Goal: Register for event/course

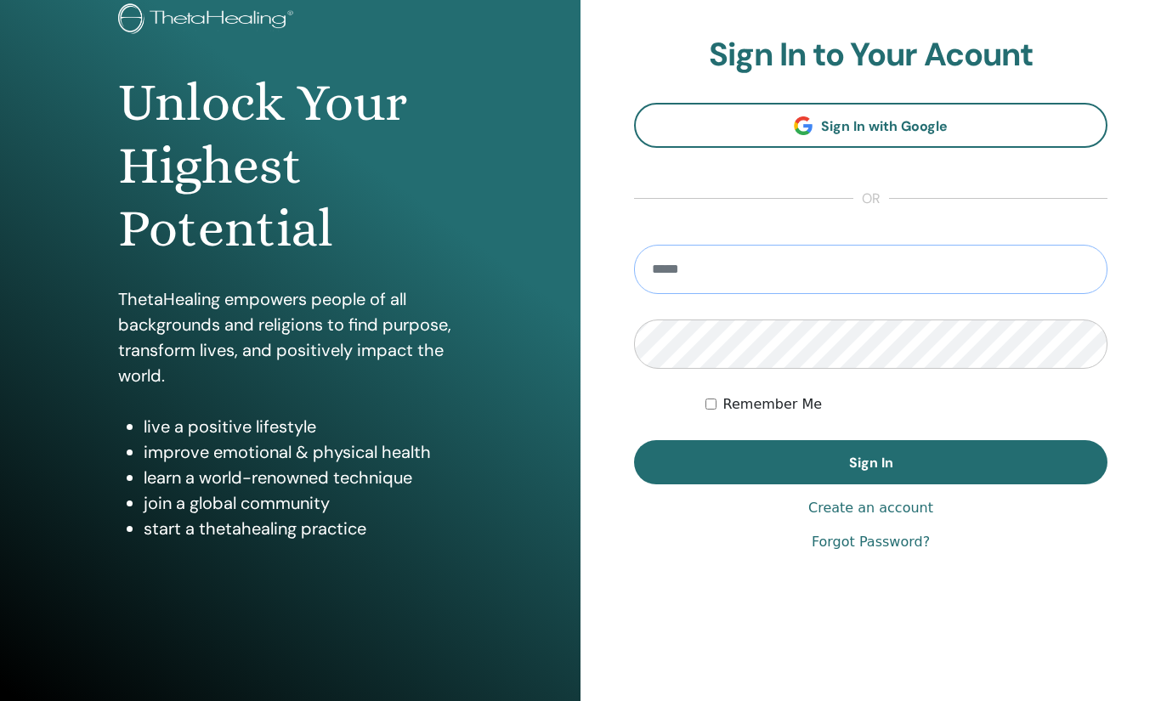
scroll to position [115, 0]
click at [782, 290] on input "email" at bounding box center [870, 268] width 473 height 49
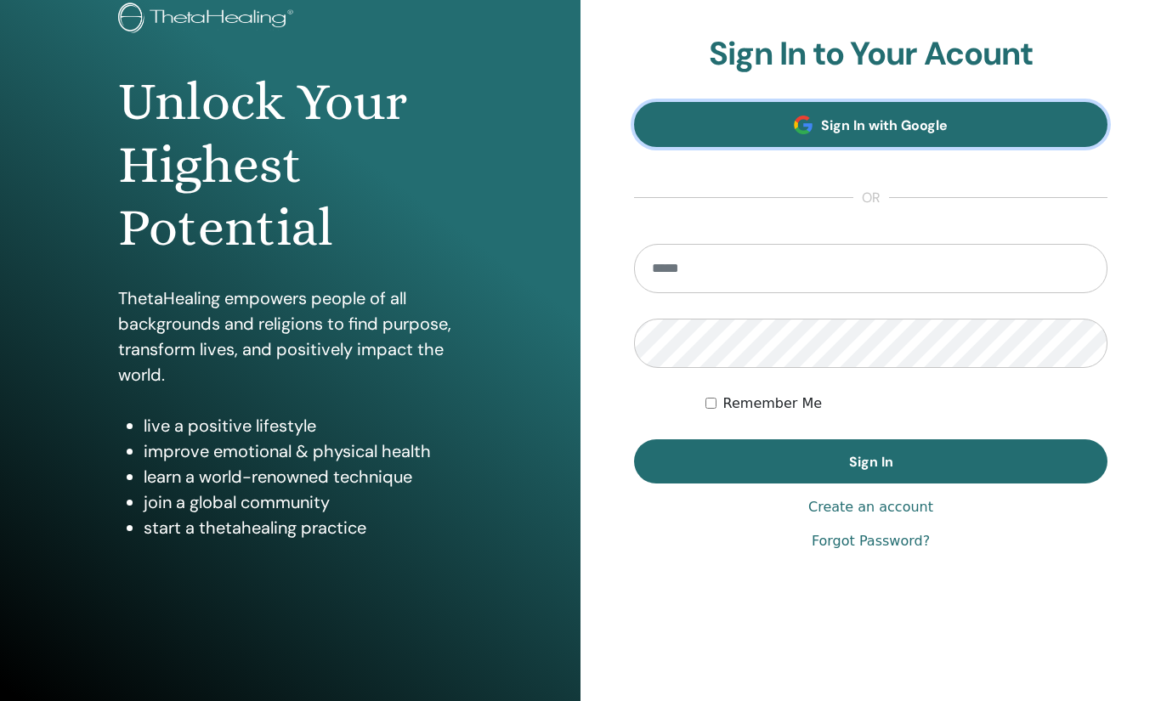
click at [850, 123] on span "Sign In with Google" at bounding box center [884, 125] width 127 height 18
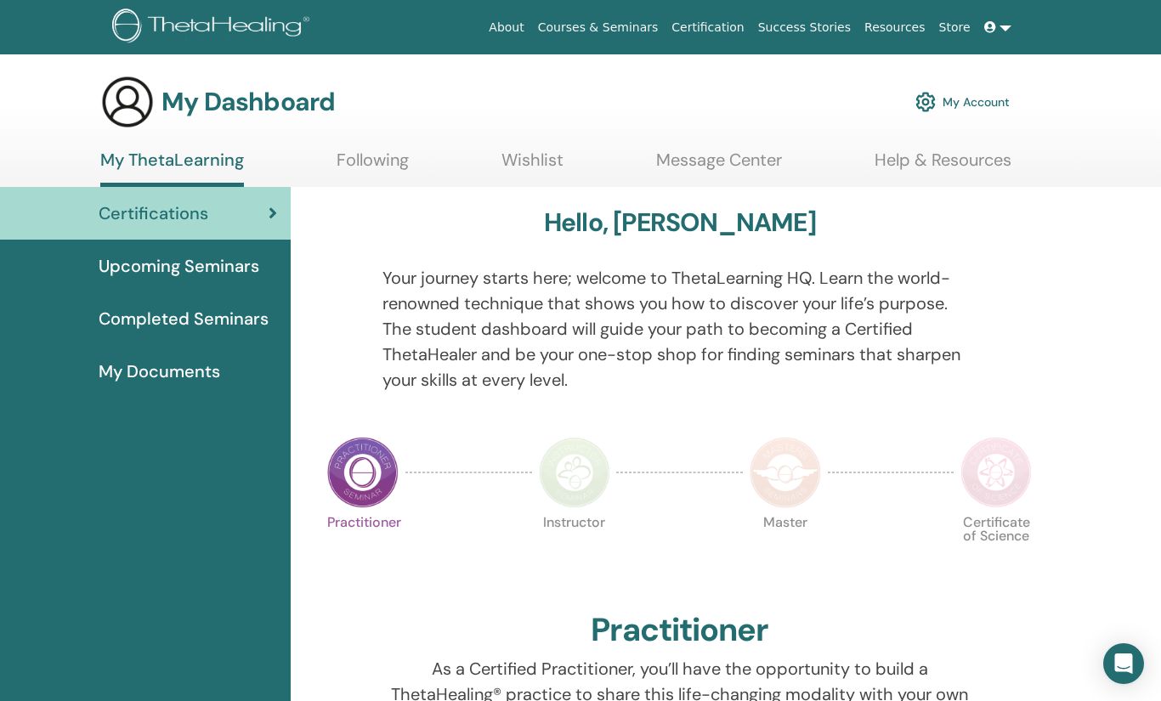
click at [997, 27] on span at bounding box center [991, 27] width 15 height 14
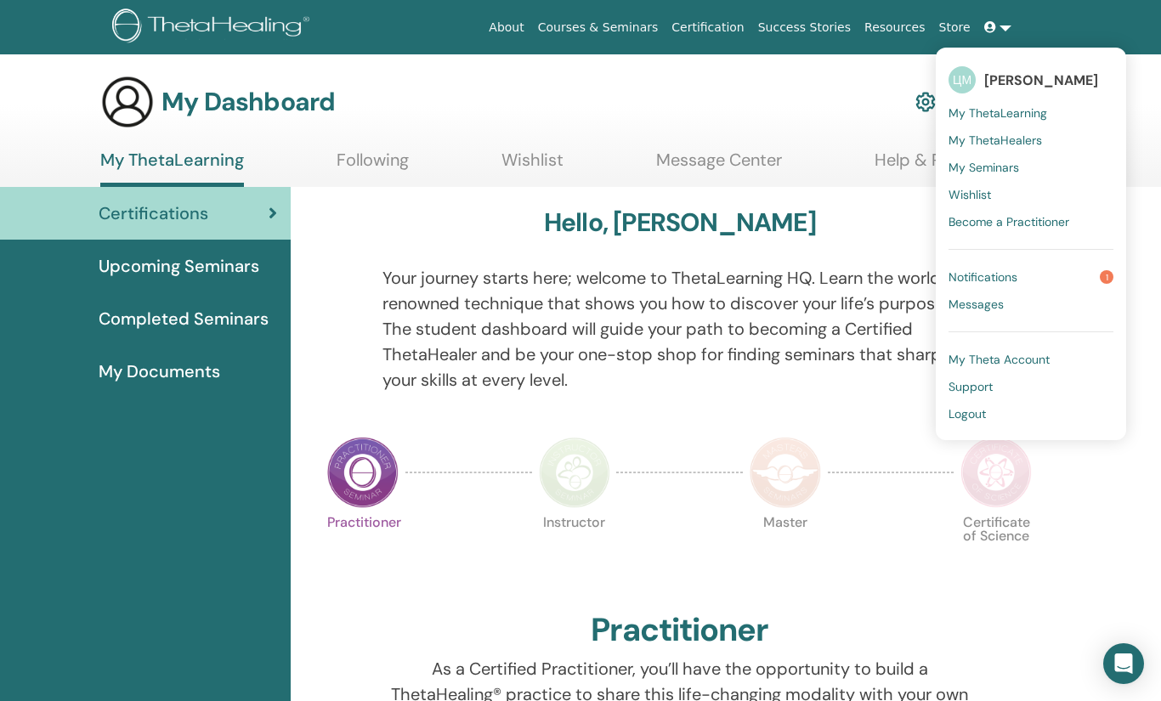
click at [1000, 141] on span "My ThetaHealers" at bounding box center [996, 140] width 94 height 15
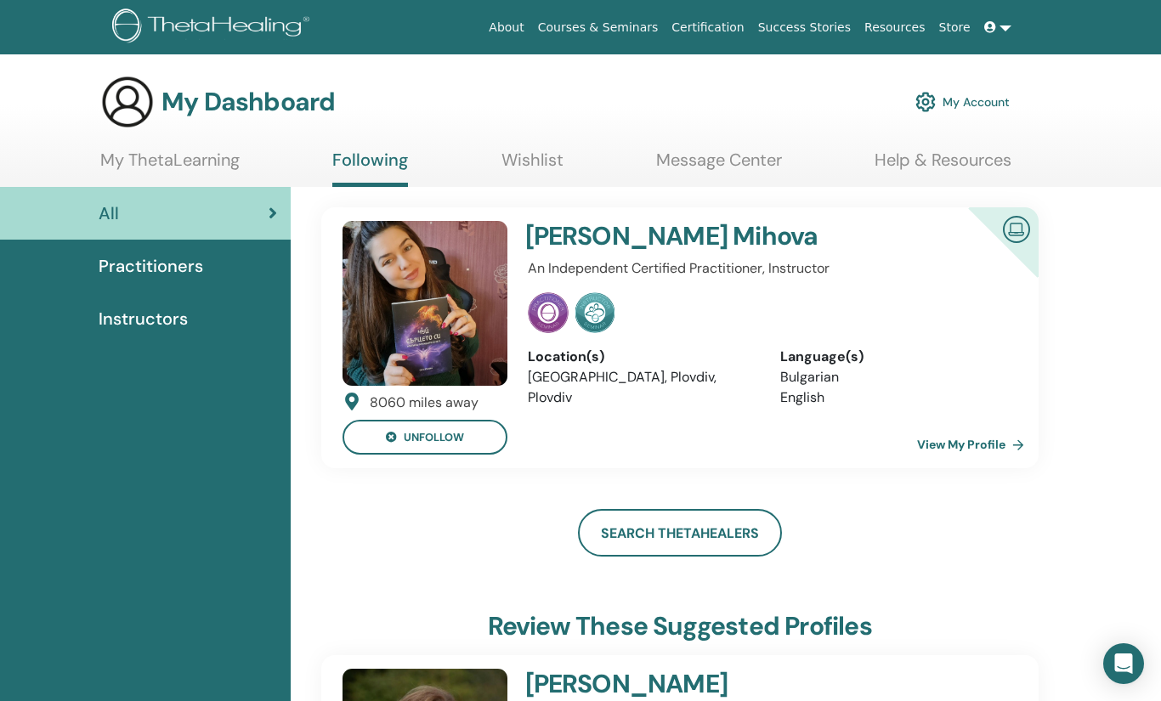
click at [209, 162] on link "My ThetaLearning" at bounding box center [169, 166] width 139 height 33
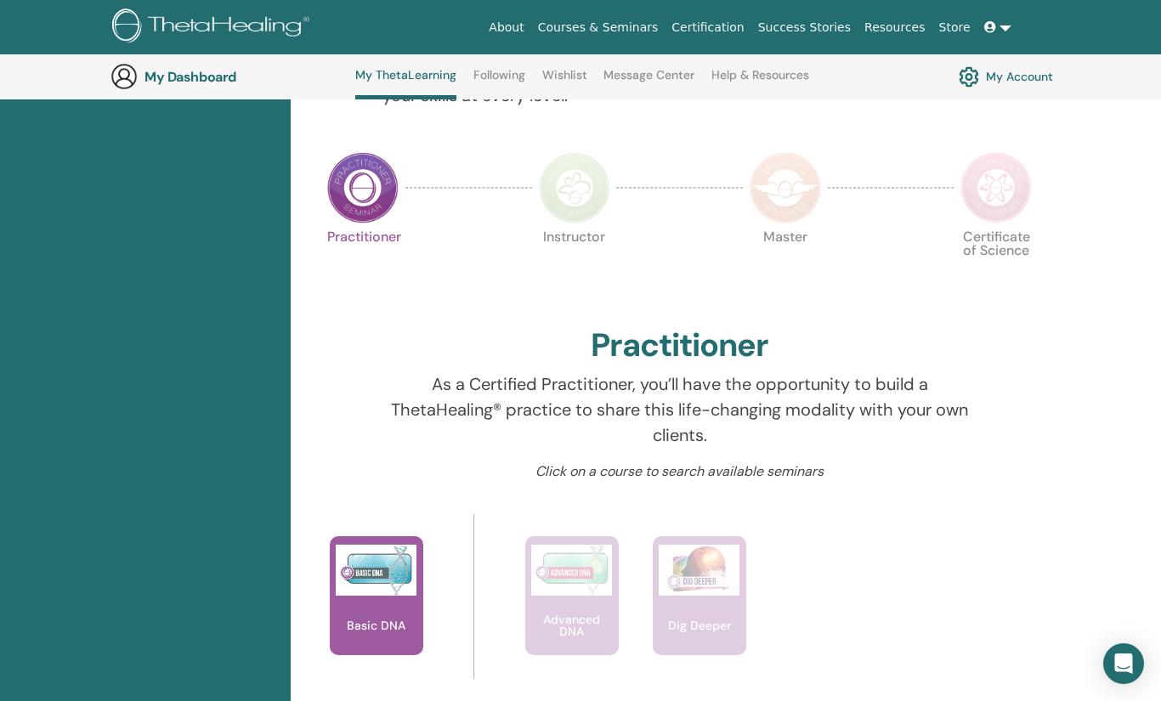
scroll to position [334, 1]
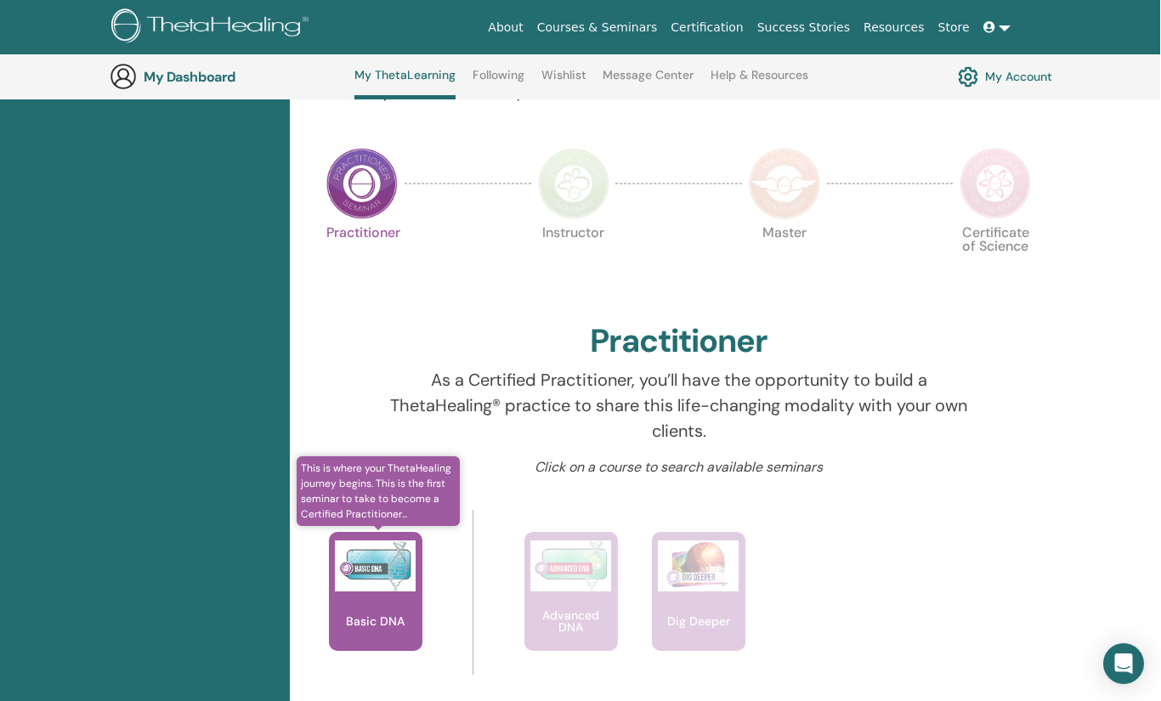
click at [402, 604] on div "Basic DNA" at bounding box center [376, 591] width 94 height 119
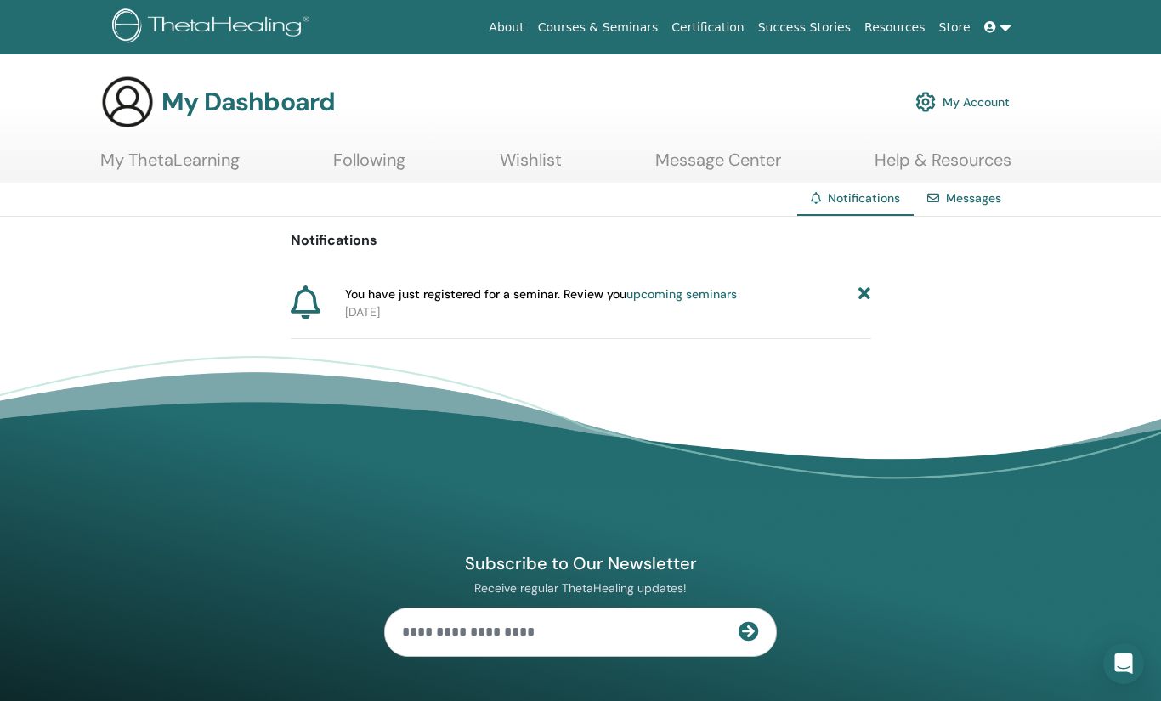
click at [650, 297] on link "upcoming seminars" at bounding box center [681, 293] width 111 height 15
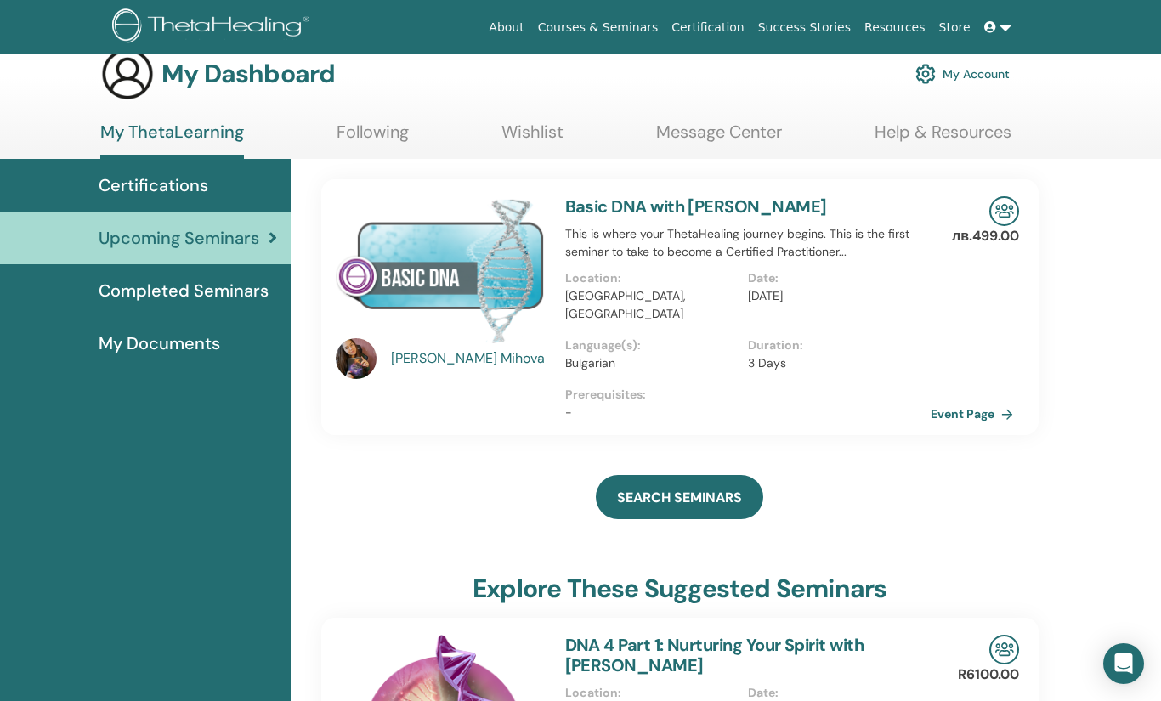
scroll to position [29, 0]
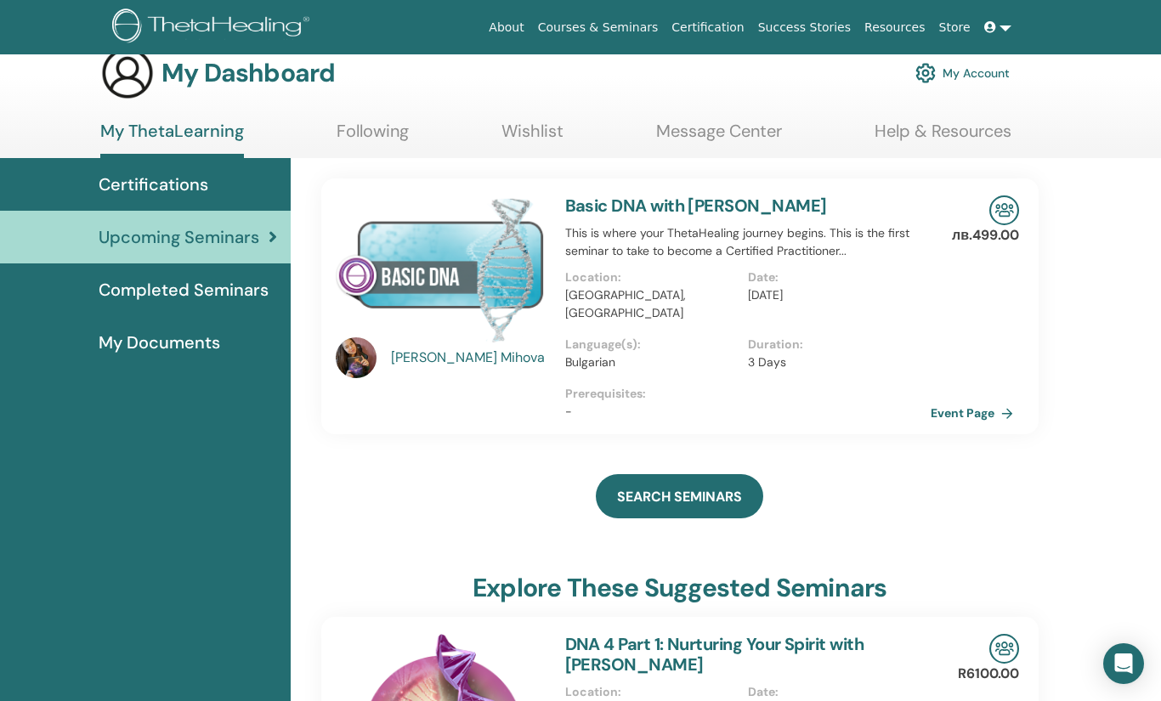
click at [693, 204] on link "Basic DNA with [PERSON_NAME]" at bounding box center [696, 206] width 262 height 22
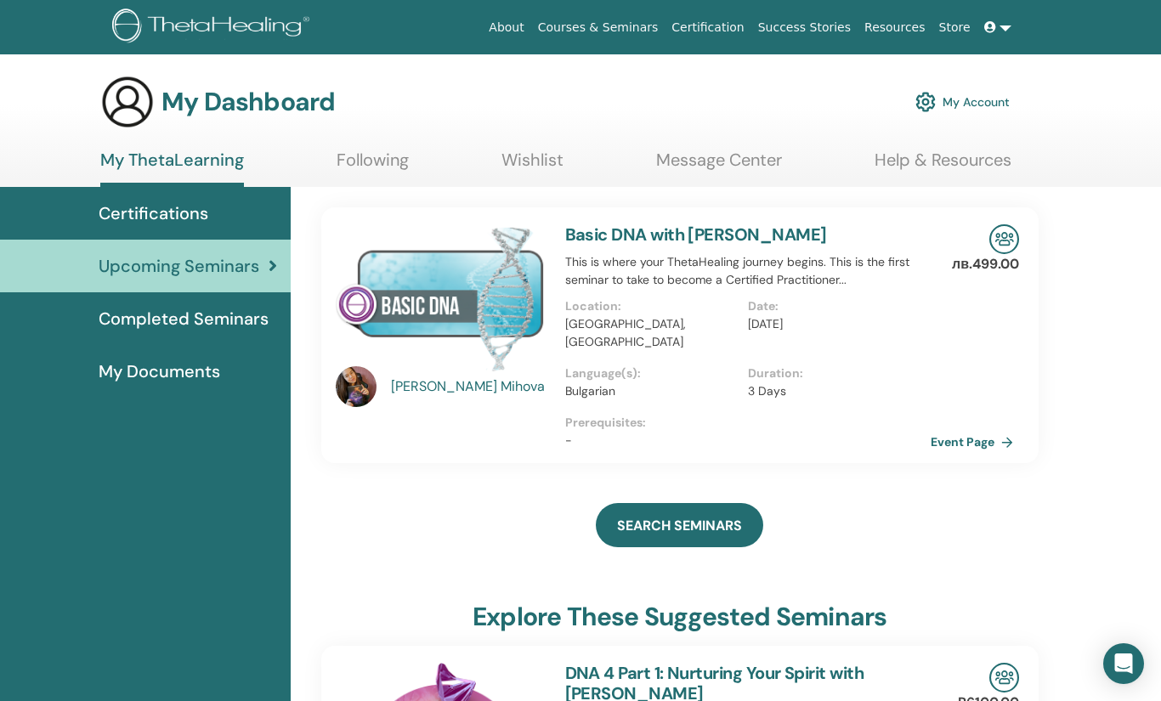
click at [719, 235] on link "Basic DNA with [PERSON_NAME]" at bounding box center [696, 235] width 262 height 22
click at [963, 429] on link "Event Page" at bounding box center [977, 442] width 89 height 26
